Goal: Book appointment/travel/reservation

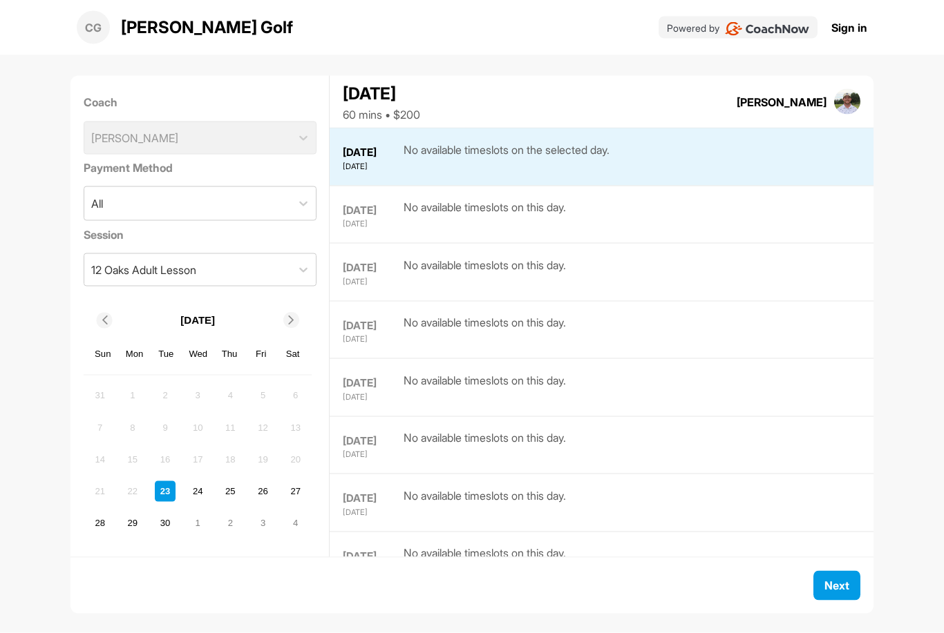
scroll to position [44, 0]
click at [834, 584] on span "Next" at bounding box center [836, 586] width 25 height 14
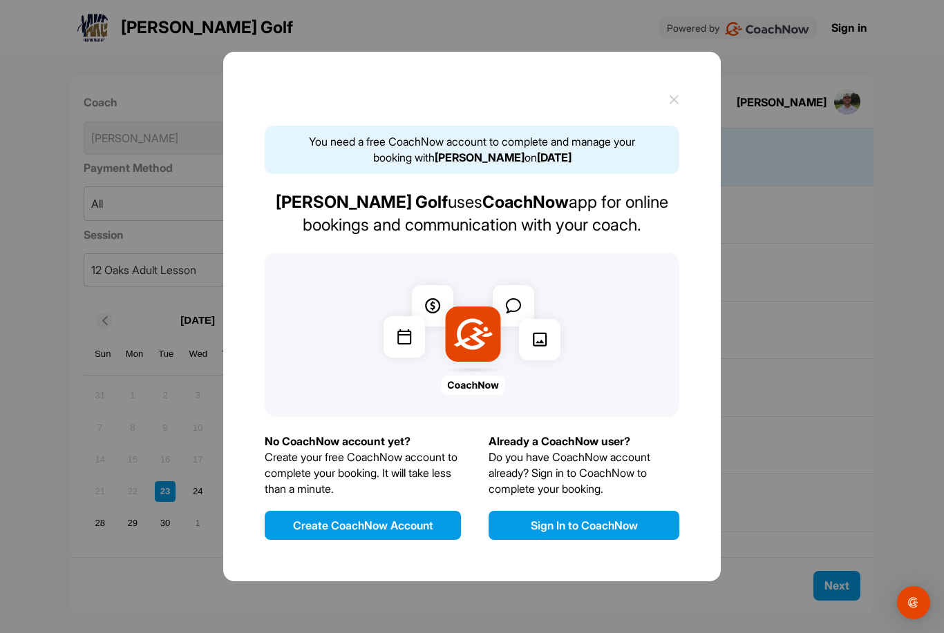
click at [674, 105] on icon at bounding box center [674, 100] width 10 height 10
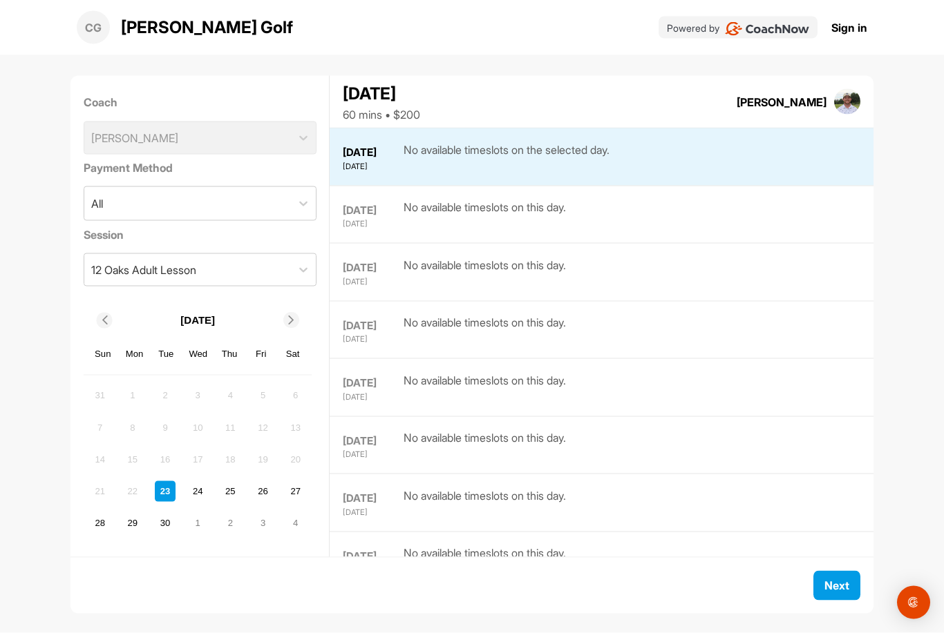
scroll to position [44, 0]
click at [300, 263] on icon at bounding box center [303, 270] width 14 height 14
click at [225, 254] on div "12 Oaks Adult Lesson" at bounding box center [187, 270] width 207 height 32
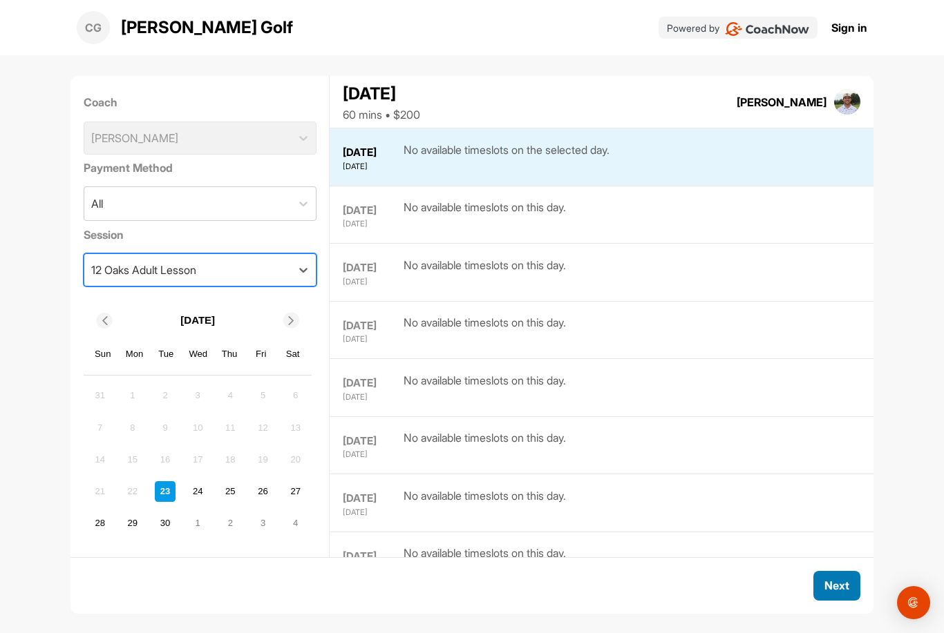
click at [831, 601] on button "Next" at bounding box center [836, 586] width 47 height 30
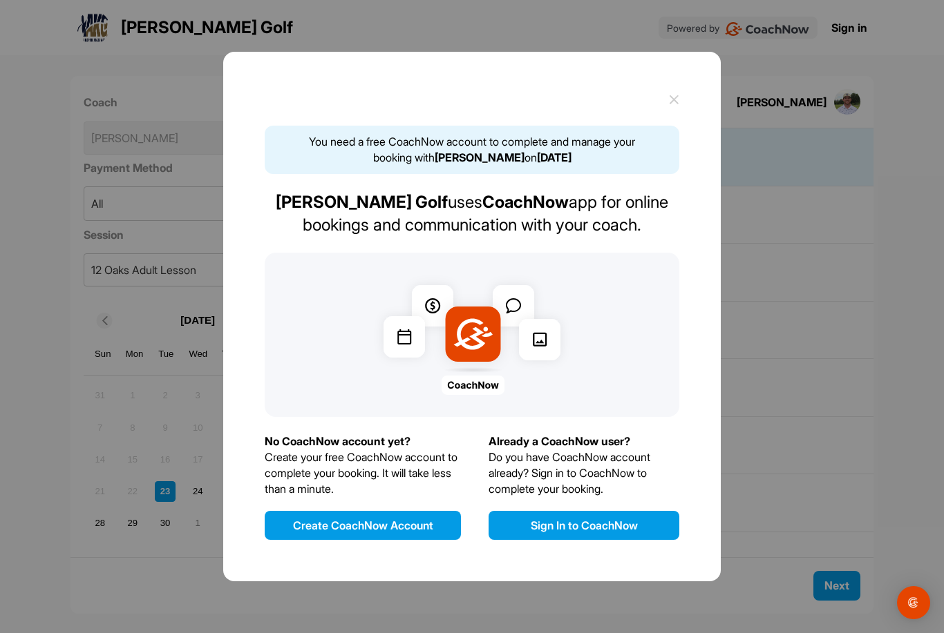
click at [672, 105] on icon at bounding box center [674, 100] width 10 height 10
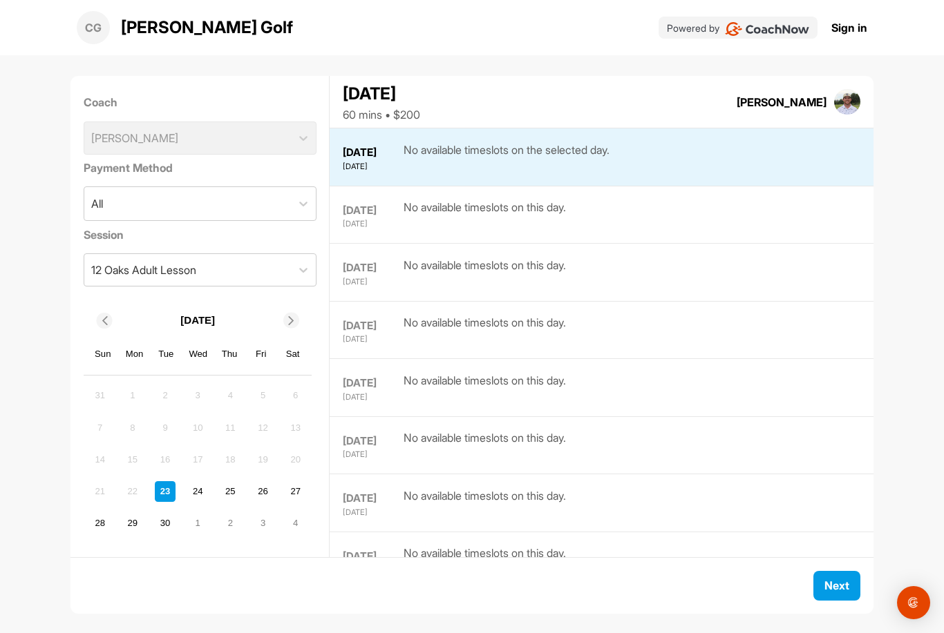
click at [287, 321] on icon at bounding box center [291, 320] width 9 height 9
click at [267, 490] on div "24" at bounding box center [263, 491] width 21 height 21
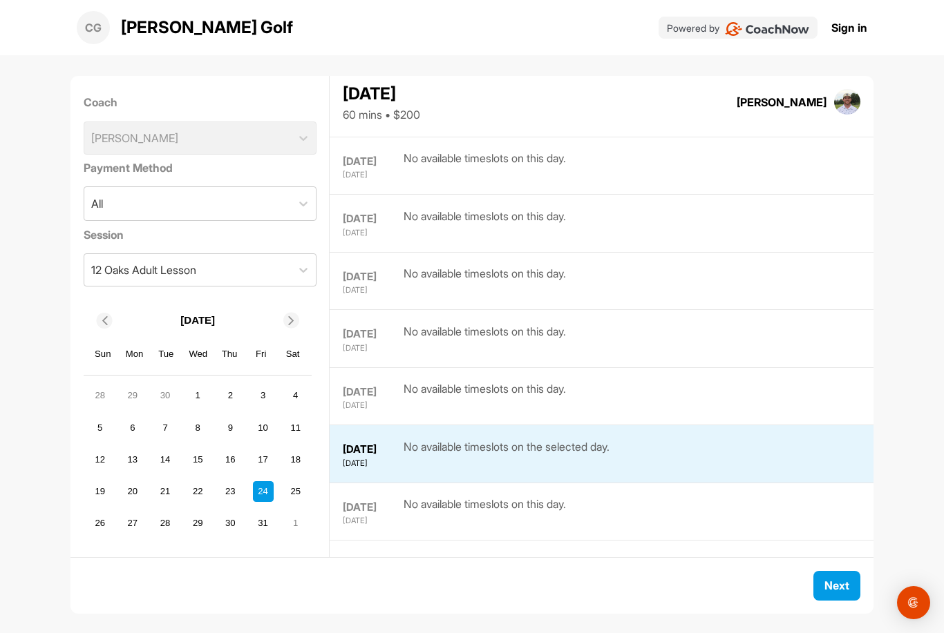
scroll to position [718, 0]
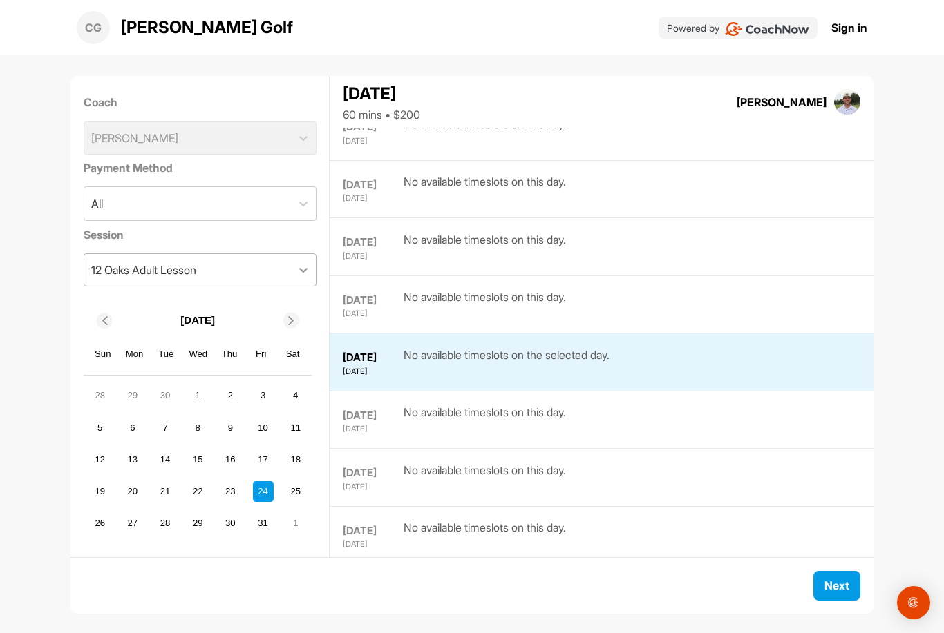
click at [299, 263] on icon at bounding box center [303, 270] width 14 height 14
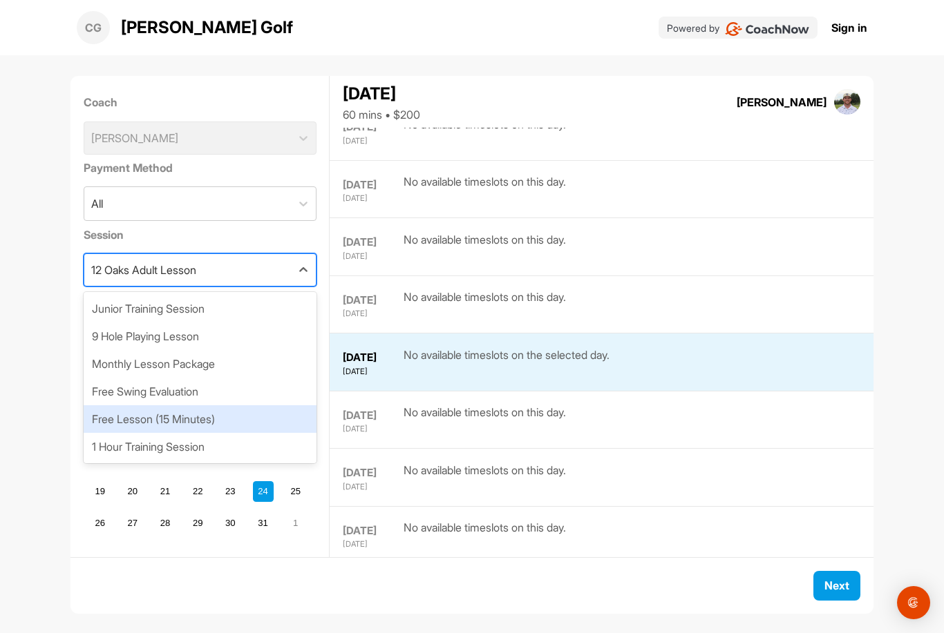
click at [201, 405] on div "Free Lesson (15 Minutes)" at bounding box center [200, 419] width 233 height 28
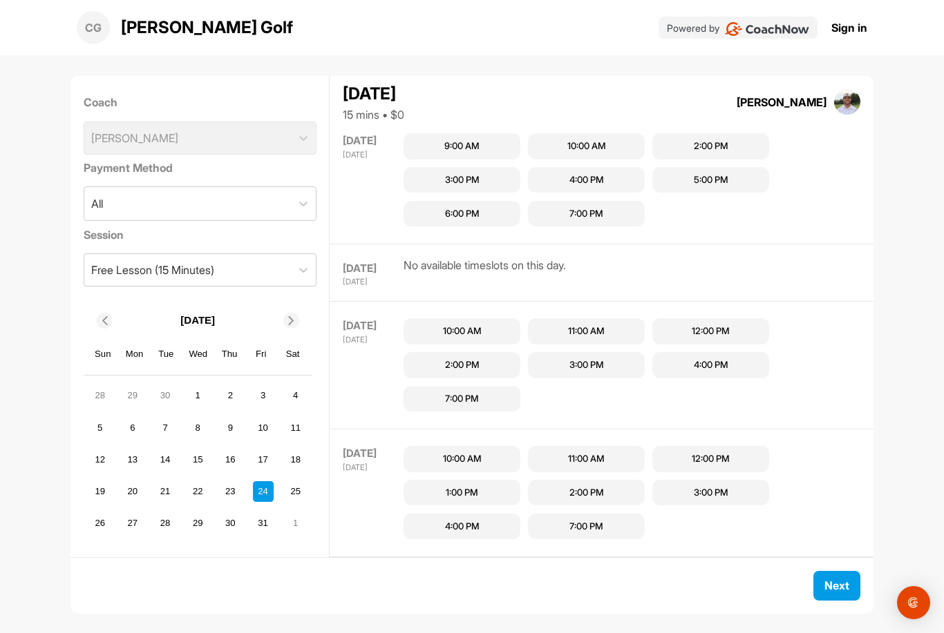
scroll to position [1506, 0]
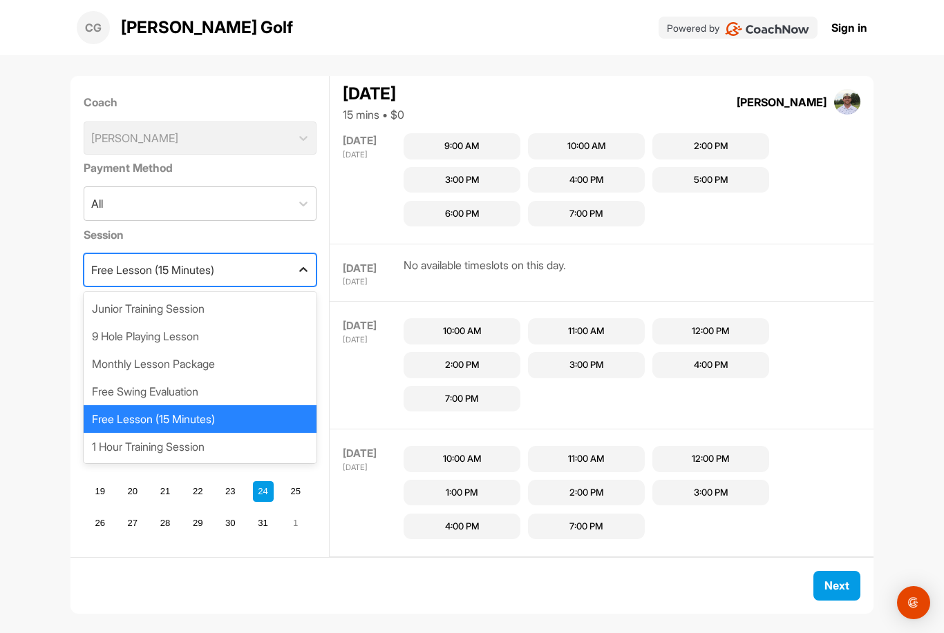
click at [312, 258] on div at bounding box center [303, 270] width 25 height 25
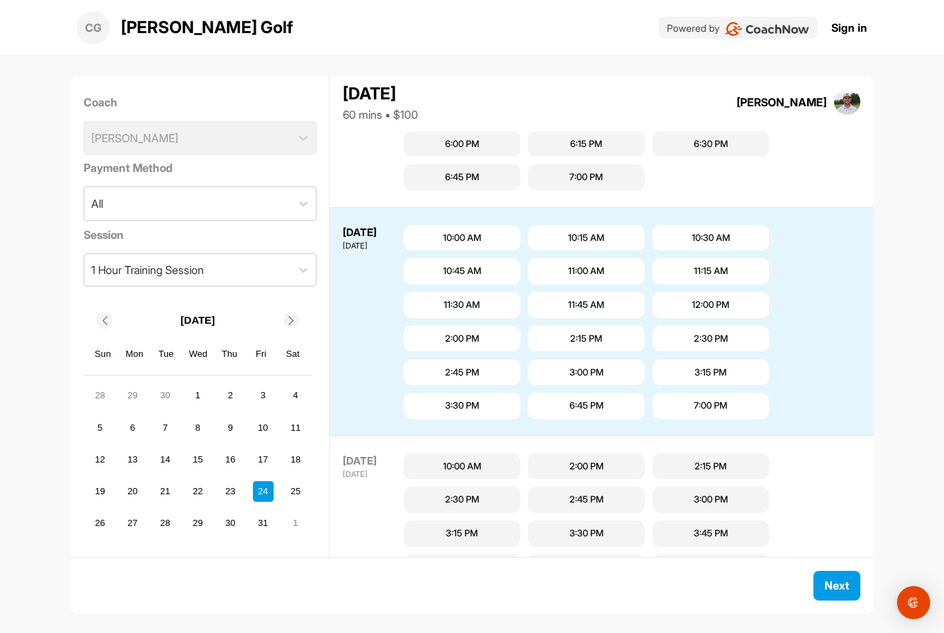
scroll to position [1489, 0]
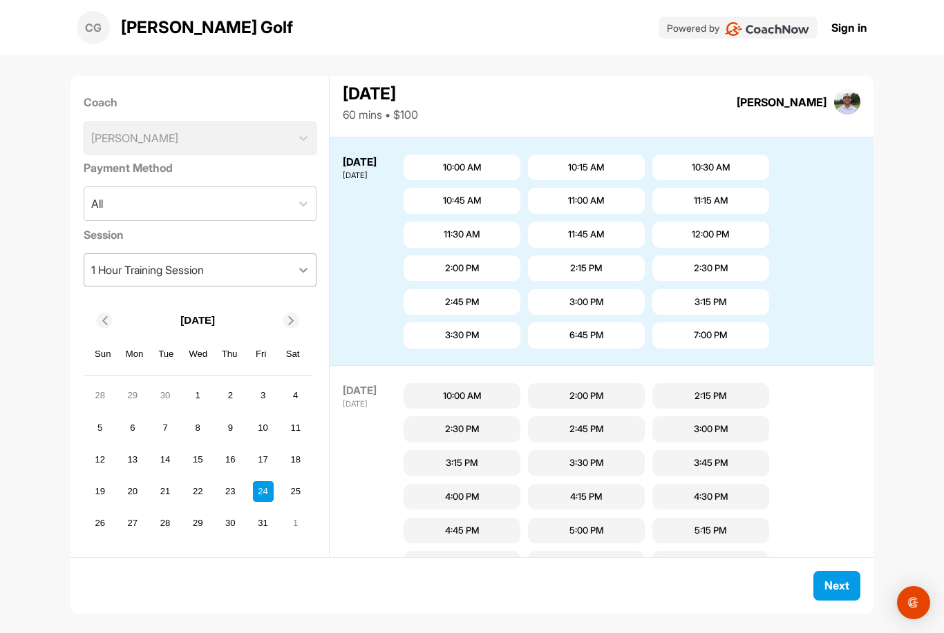
click at [299, 263] on icon at bounding box center [303, 270] width 14 height 14
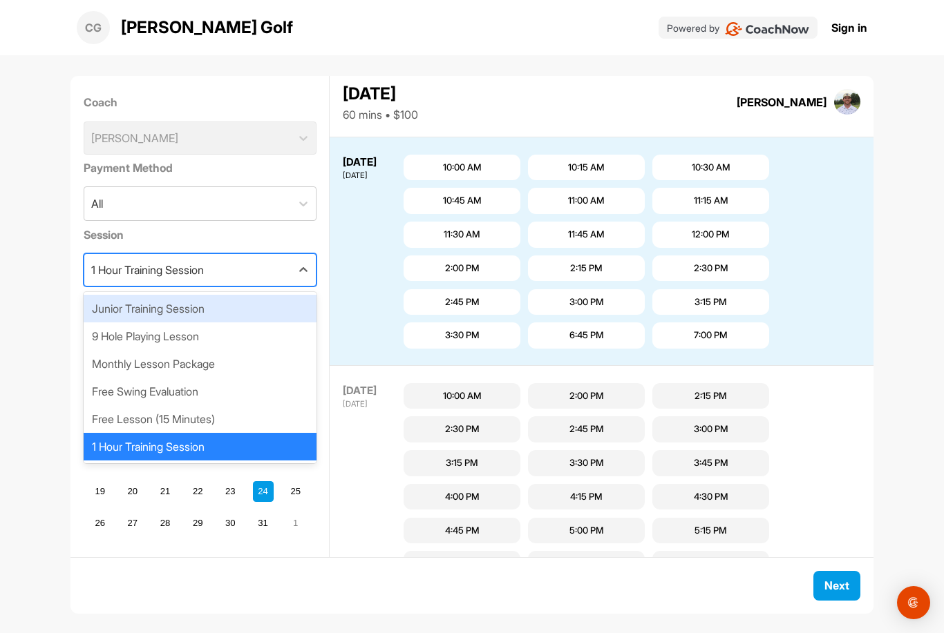
scroll to position [0, 0]
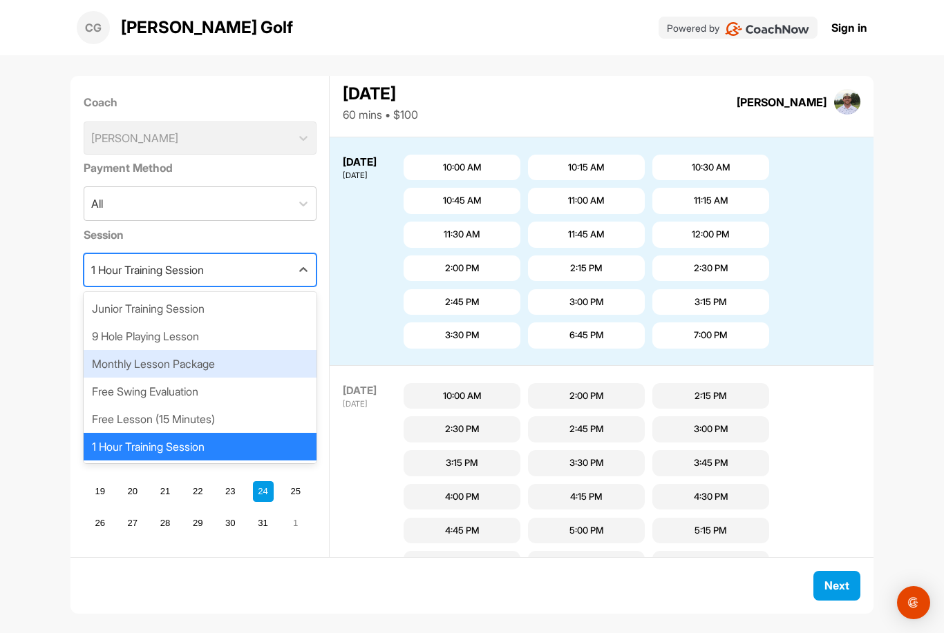
click at [180, 366] on div "Monthly Lesson Package" at bounding box center [200, 364] width 233 height 28
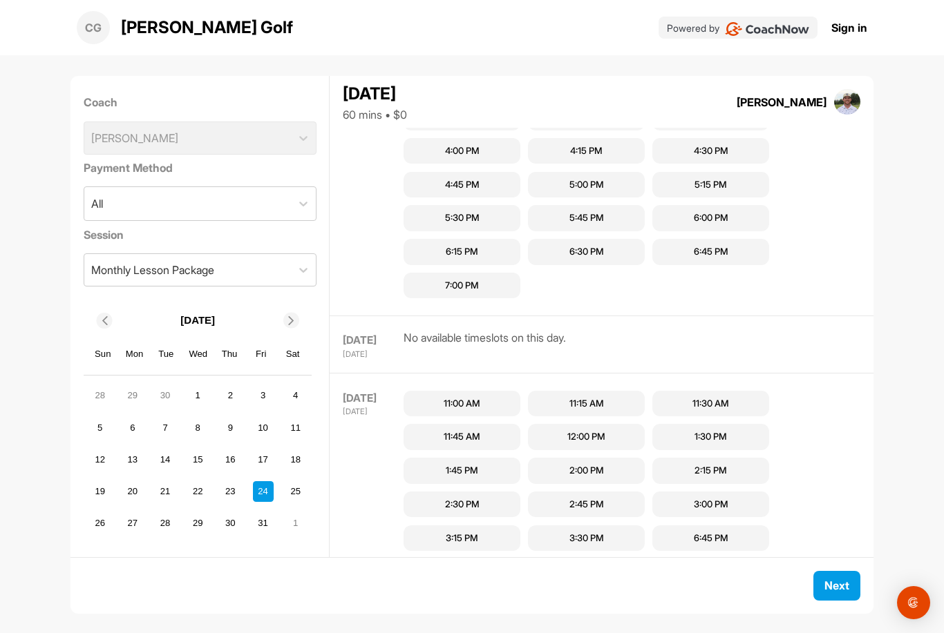
scroll to position [37, 0]
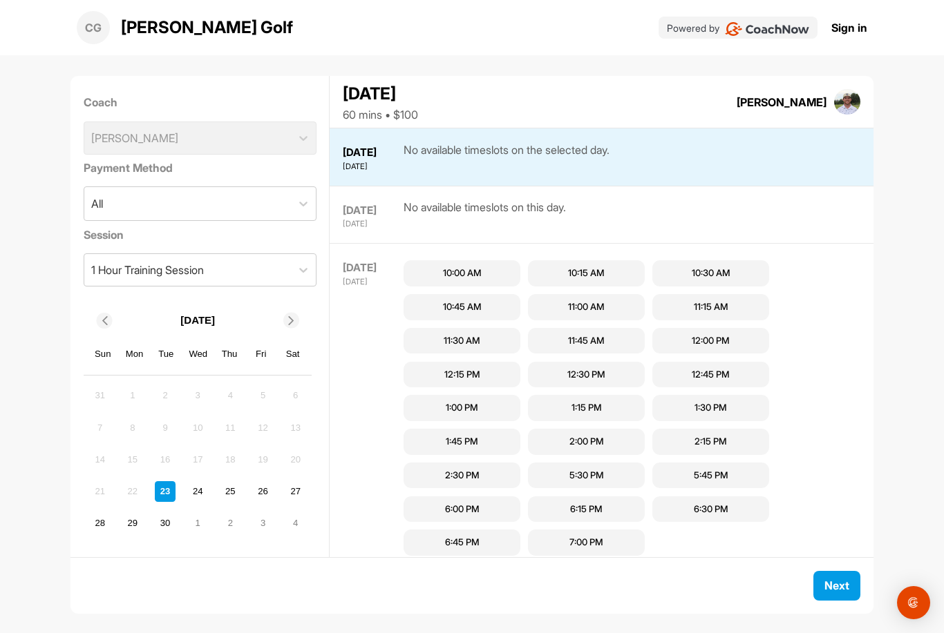
click at [284, 325] on div at bounding box center [291, 321] width 16 height 16
click at [263, 488] on div "24" at bounding box center [263, 491] width 21 height 21
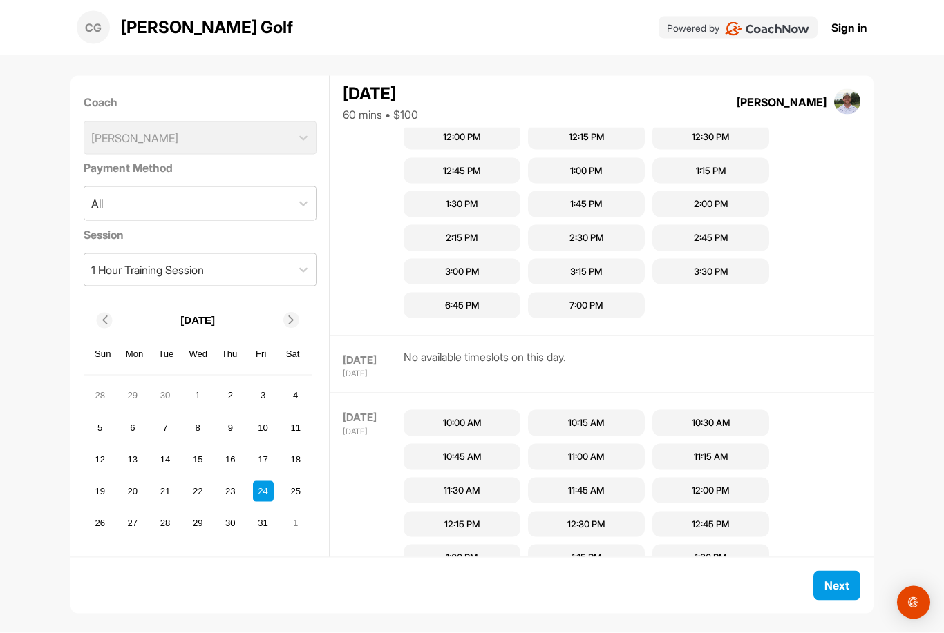
scroll to position [44, 0]
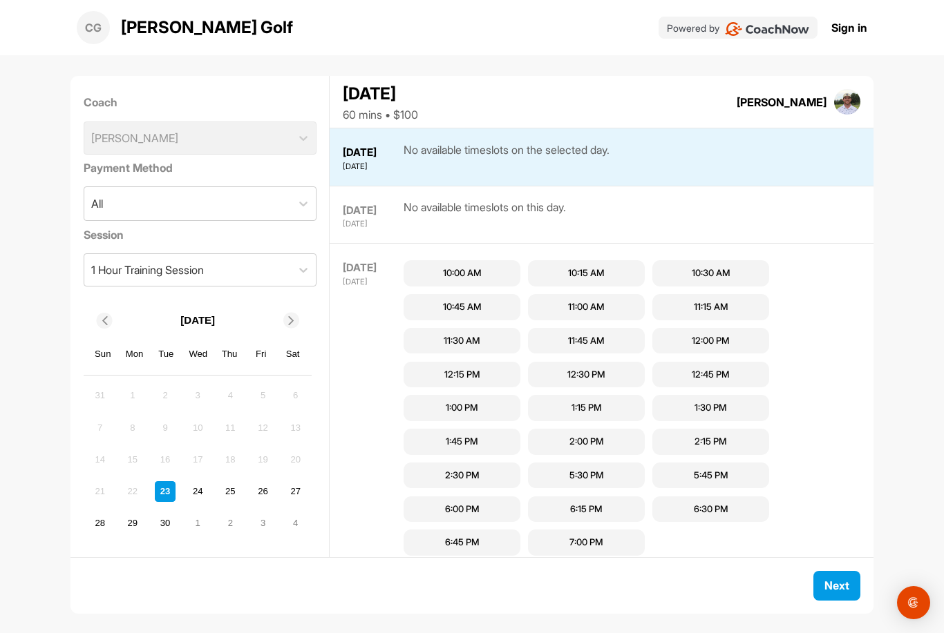
scroll to position [44, 0]
click at [308, 263] on icon at bounding box center [303, 270] width 14 height 14
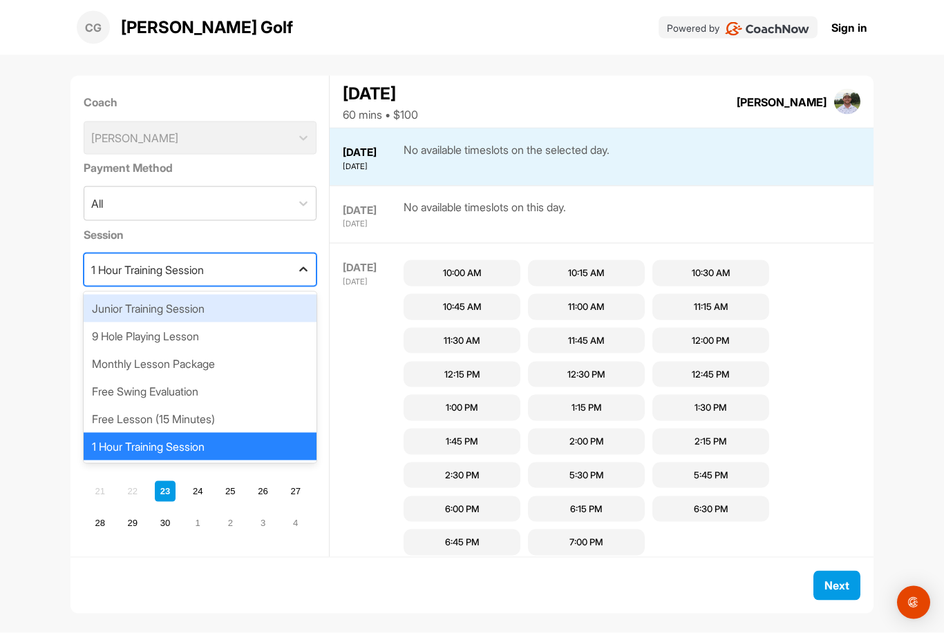
scroll to position [44, 0]
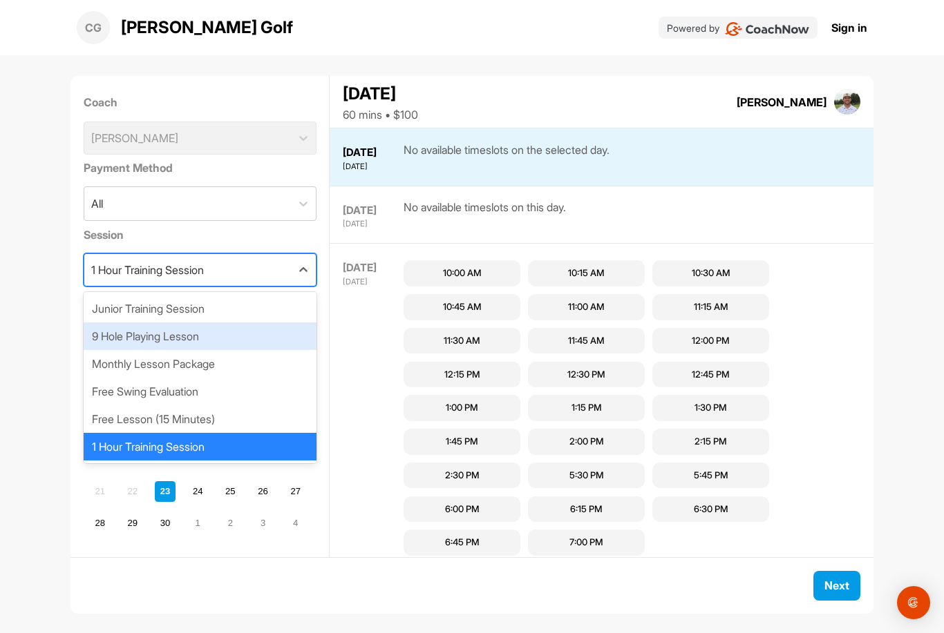
click at [236, 323] on div "9 Hole Playing Lesson" at bounding box center [200, 337] width 233 height 28
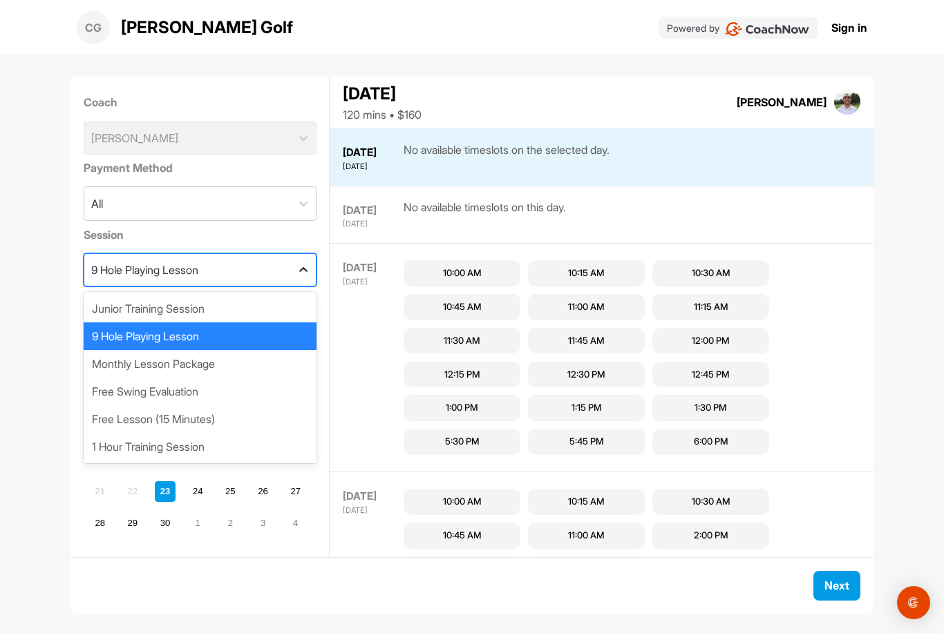
click at [303, 258] on div at bounding box center [303, 270] width 25 height 25
click at [220, 378] on div "Free Swing Evaluation" at bounding box center [200, 392] width 233 height 28
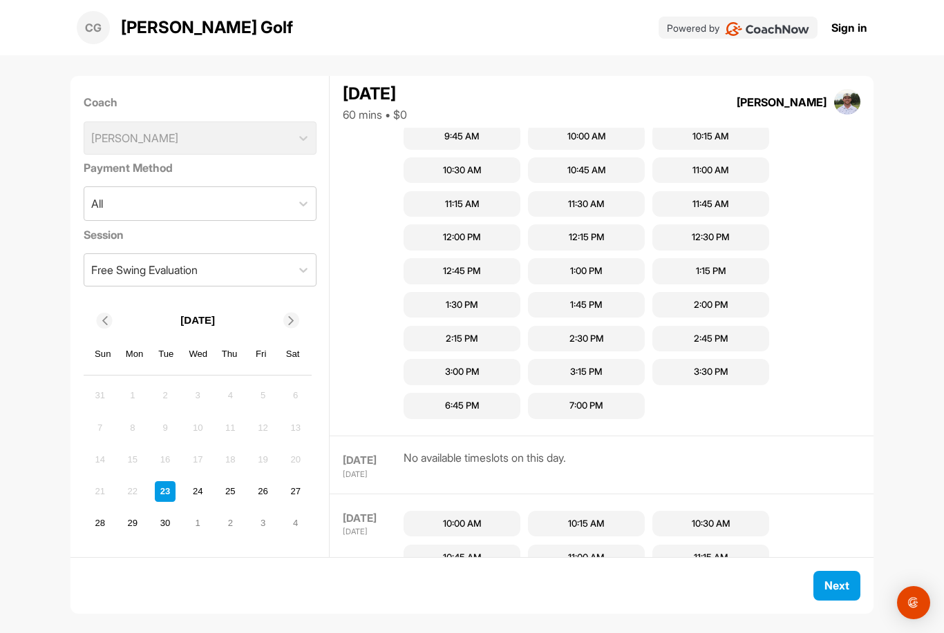
scroll to position [4604, 0]
click at [295, 316] on icon at bounding box center [291, 320] width 9 height 9
click at [262, 481] on div "24" at bounding box center [263, 491] width 21 height 21
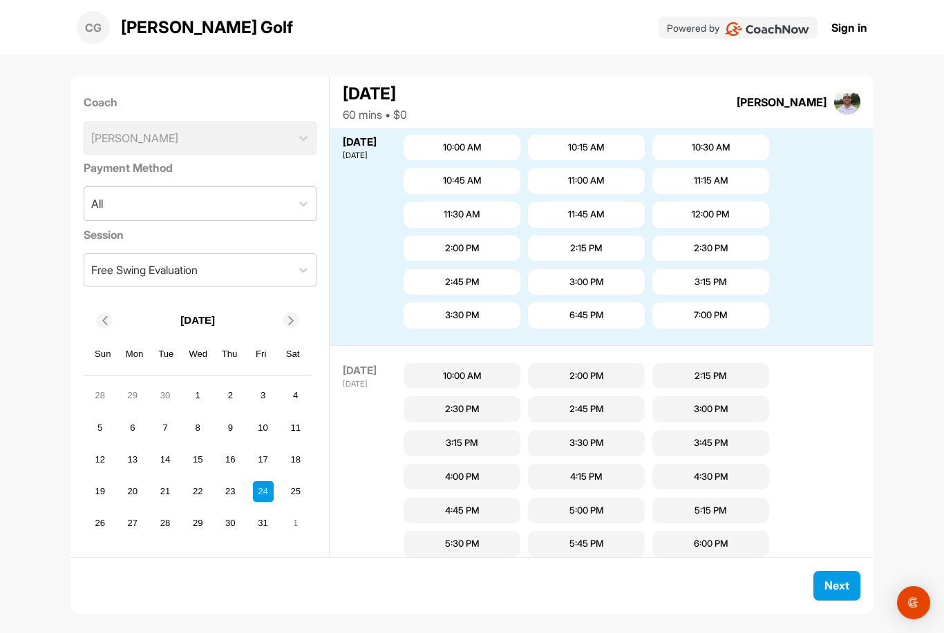
scroll to position [1149, 0]
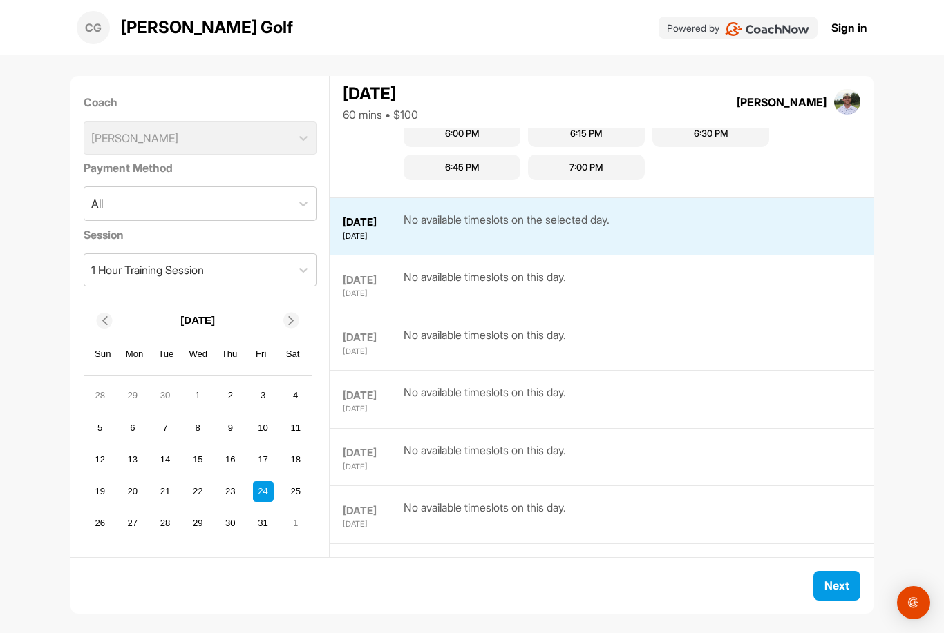
scroll to position [1299, 0]
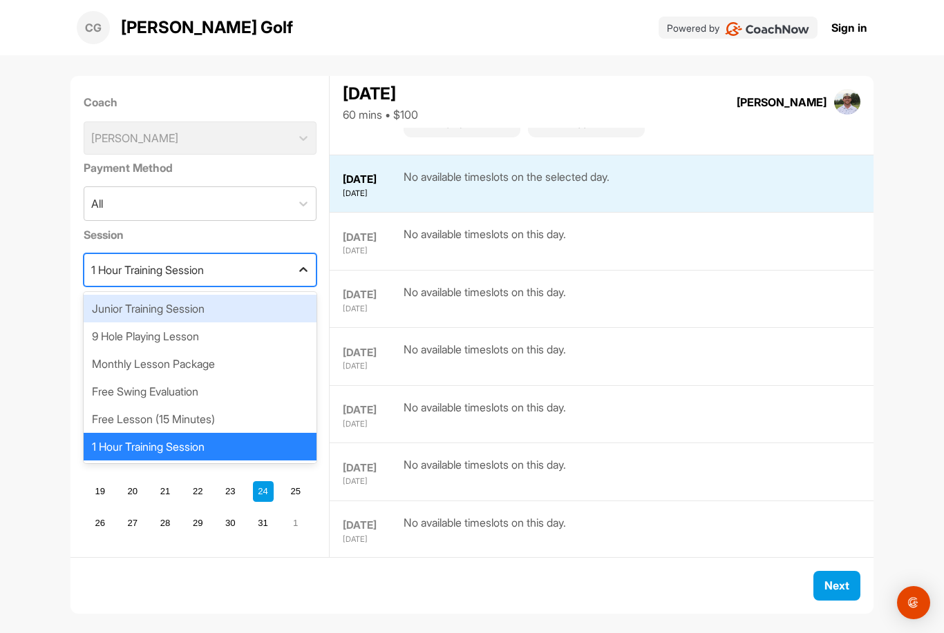
click at [303, 263] on icon at bounding box center [303, 270] width 14 height 14
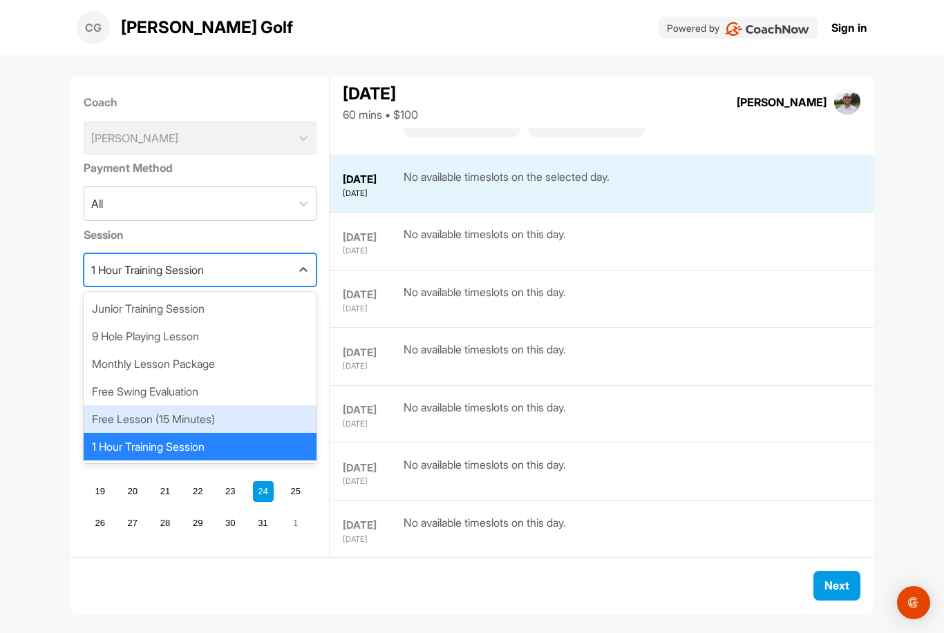
click at [195, 405] on div "Free Lesson (15 Minutes)" at bounding box center [200, 419] width 233 height 28
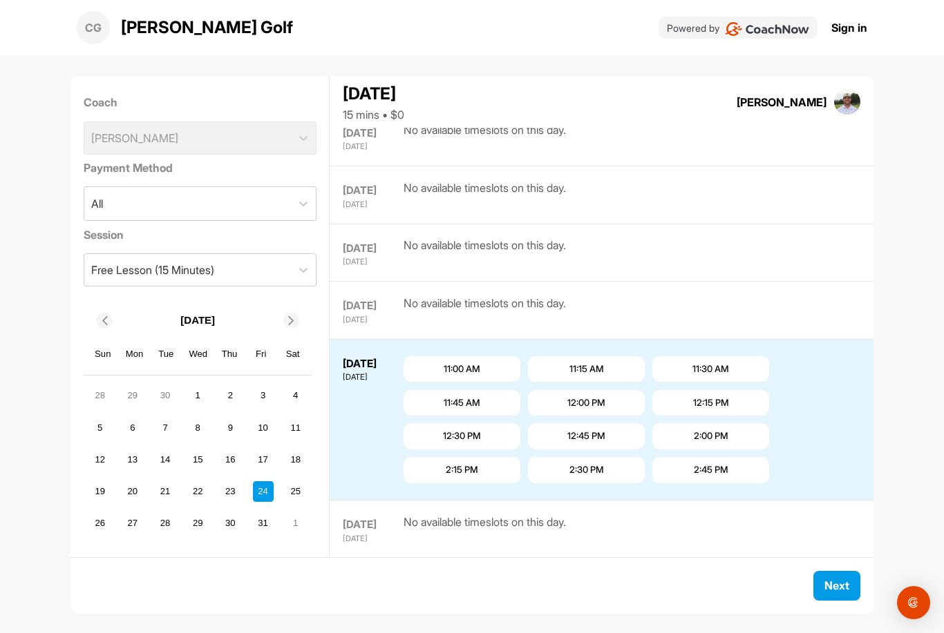
scroll to position [539, 0]
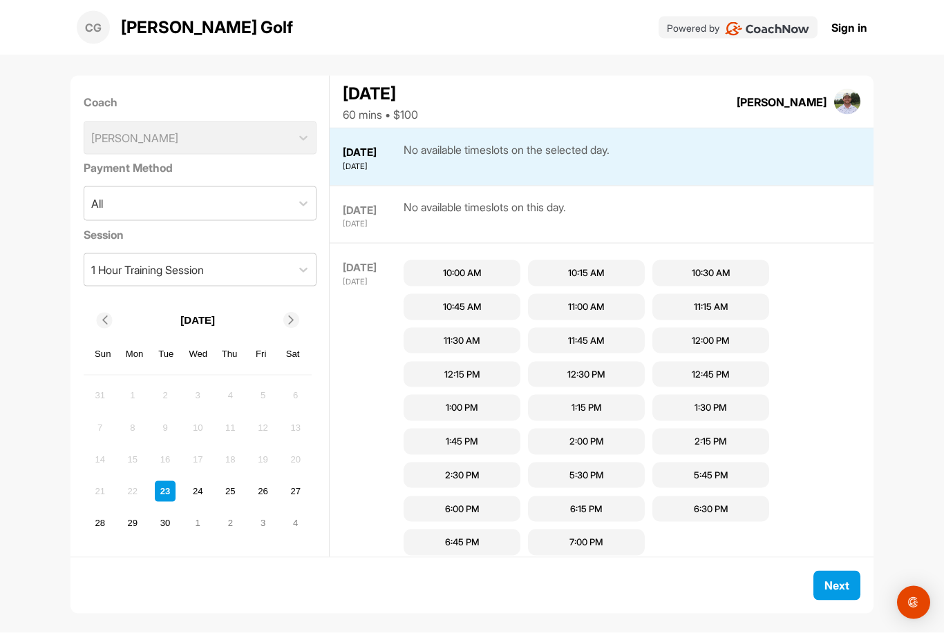
scroll to position [44, 0]
click at [288, 316] on icon at bounding box center [291, 320] width 9 height 9
click at [268, 481] on div "24" at bounding box center [263, 491] width 21 height 21
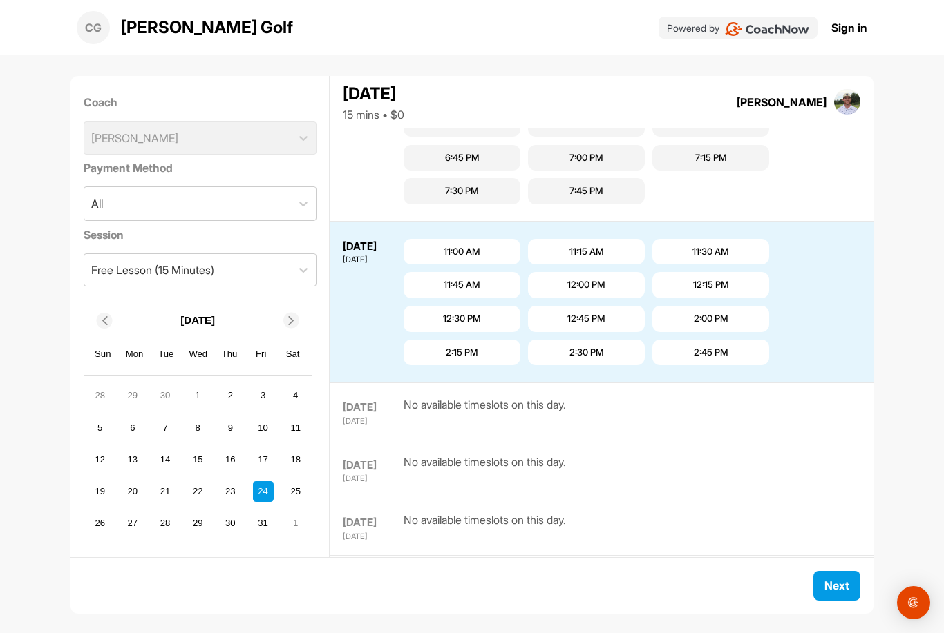
scroll to position [1759, 0]
